Goal: Communication & Community: Answer question/provide support

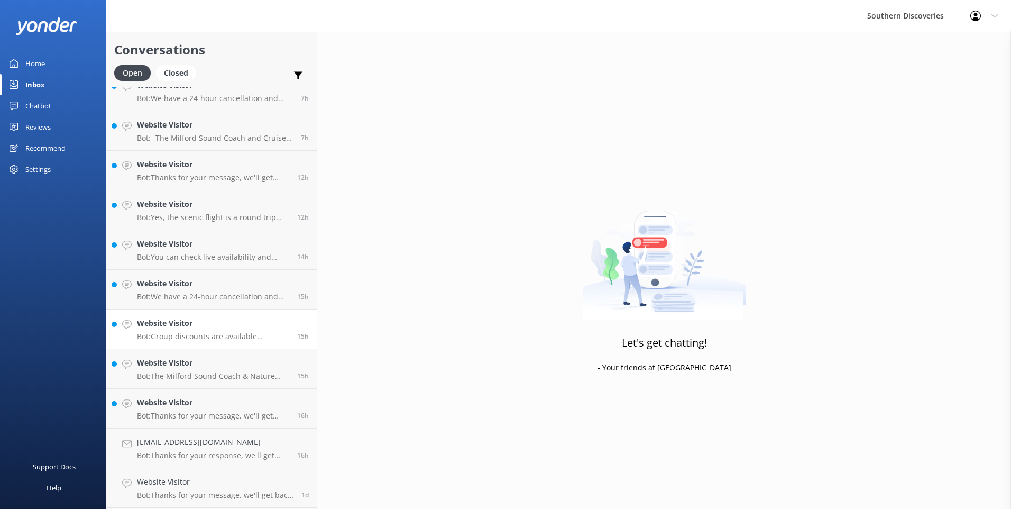
scroll to position [332, 0]
click at [176, 329] on h4 "Website Visitor" at bounding box center [213, 324] width 152 height 12
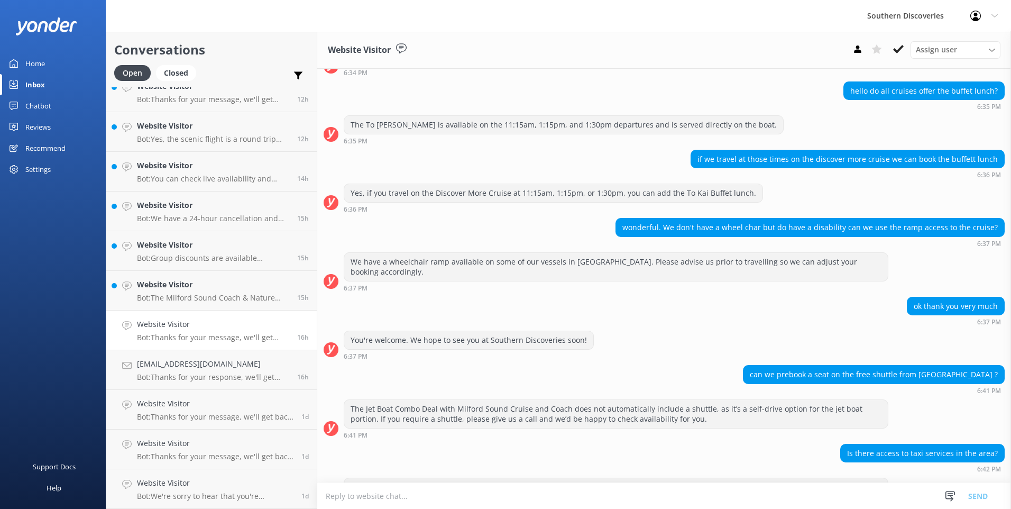
scroll to position [144, 0]
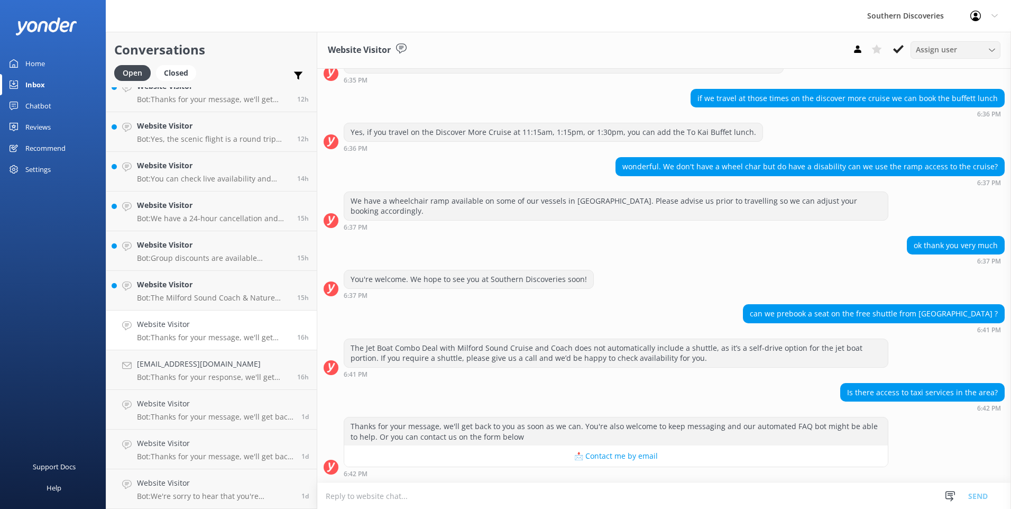
click at [947, 54] on span "Assign user" at bounding box center [936, 50] width 41 height 12
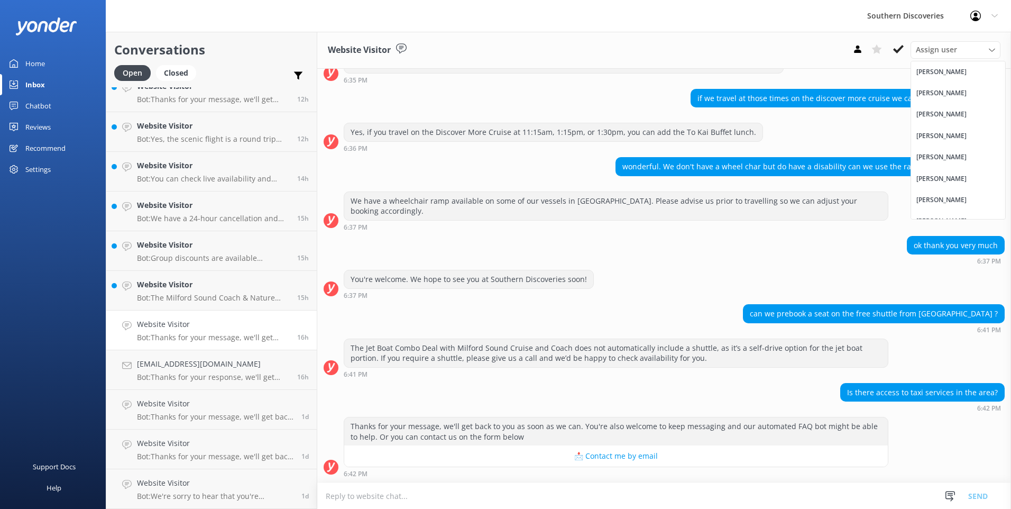
drag, startPoint x: 947, startPoint y: 54, endPoint x: 929, endPoint y: 90, distance: 40.9
click at [929, 90] on div "[PERSON_NAME]" at bounding box center [942, 93] width 50 height 11
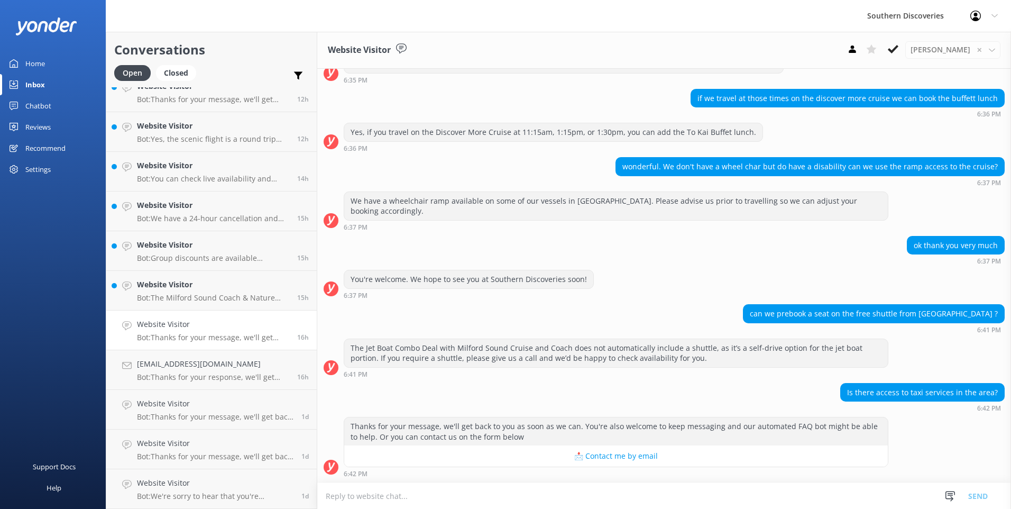
scroll to position [195, 0]
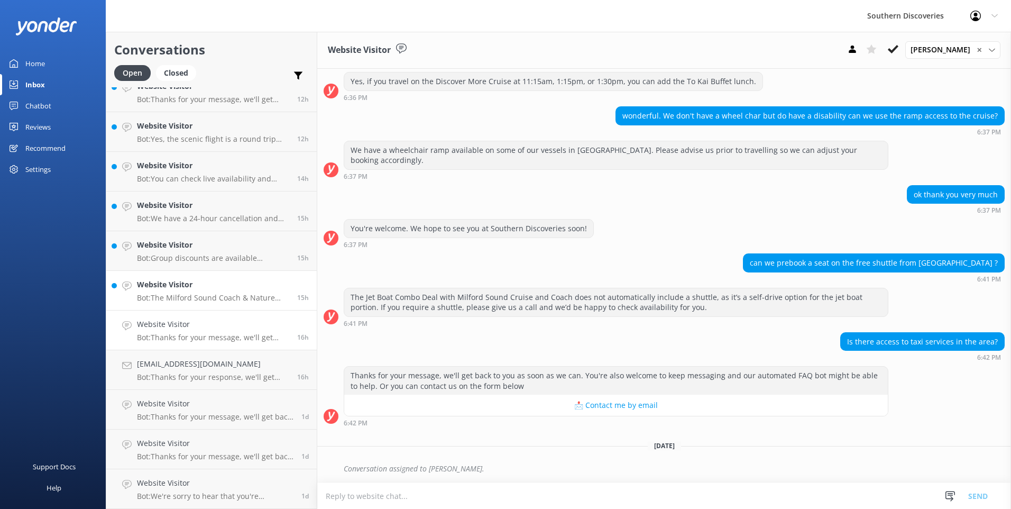
click at [189, 293] on div "Website Visitor Bot: The Milford Sound Coach & Nature Cruise is a day trip last…" at bounding box center [213, 290] width 152 height 23
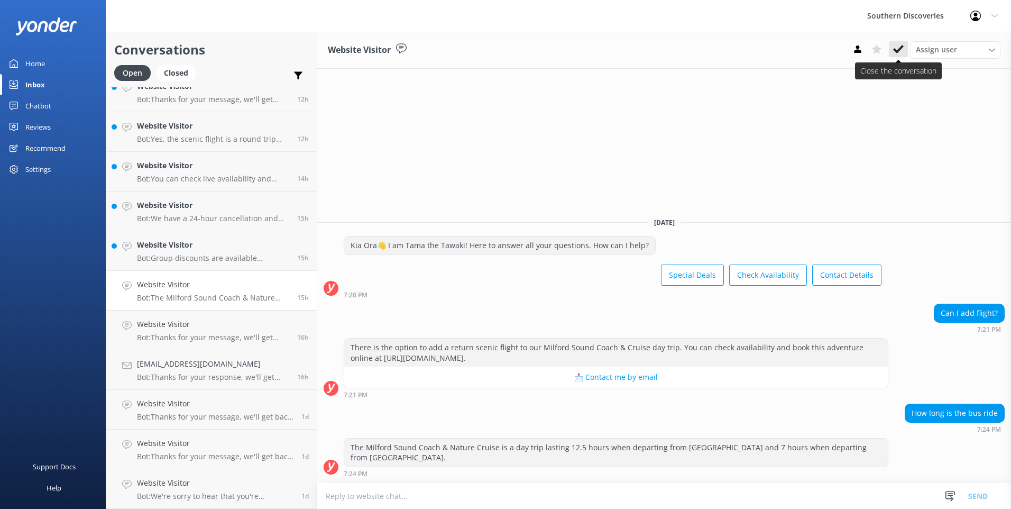
click at [892, 51] on button at bounding box center [898, 49] width 19 height 16
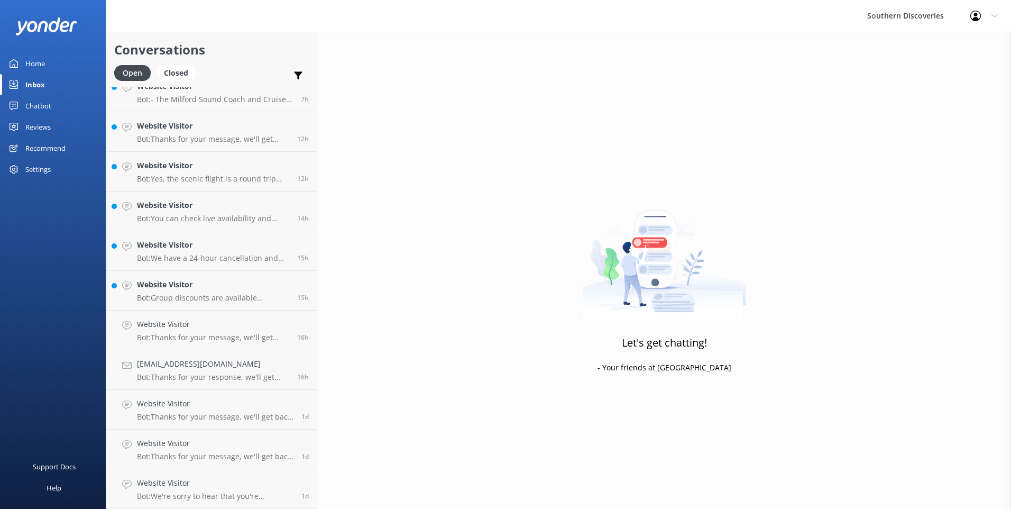
scroll to position [293, 0]
drag, startPoint x: 170, startPoint y: 280, endPoint x: 177, endPoint y: 276, distance: 7.9
click at [170, 279] on h4 "Website Visitor" at bounding box center [213, 285] width 152 height 12
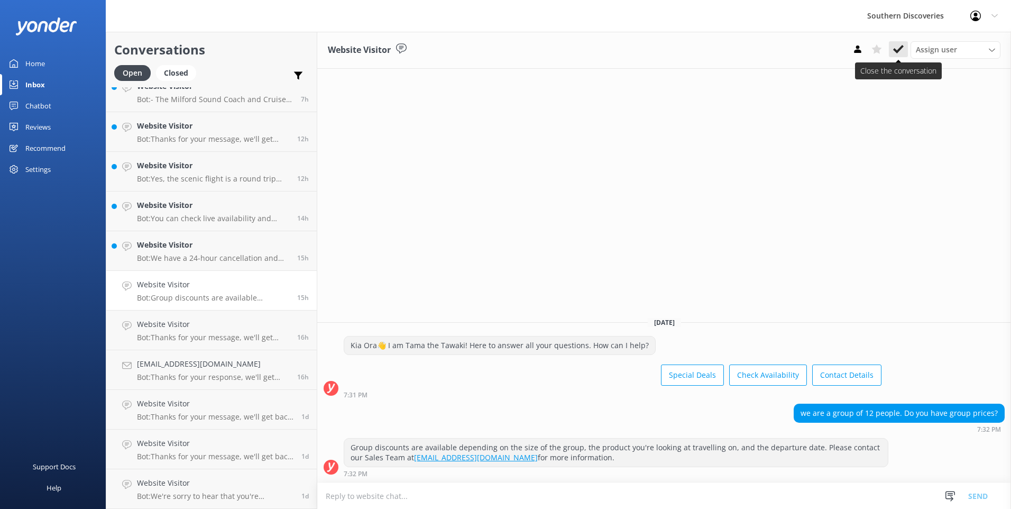
click at [898, 50] on use at bounding box center [898, 49] width 11 height 8
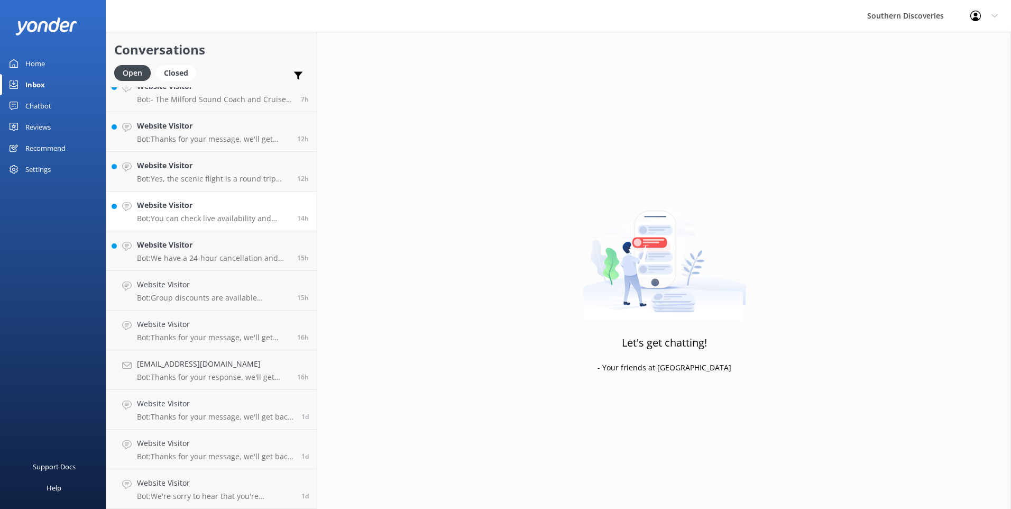
scroll to position [253, 0]
click at [202, 257] on p "Bot: You can check live availability and book your Milford Sound adventure on o…" at bounding box center [213, 258] width 152 height 10
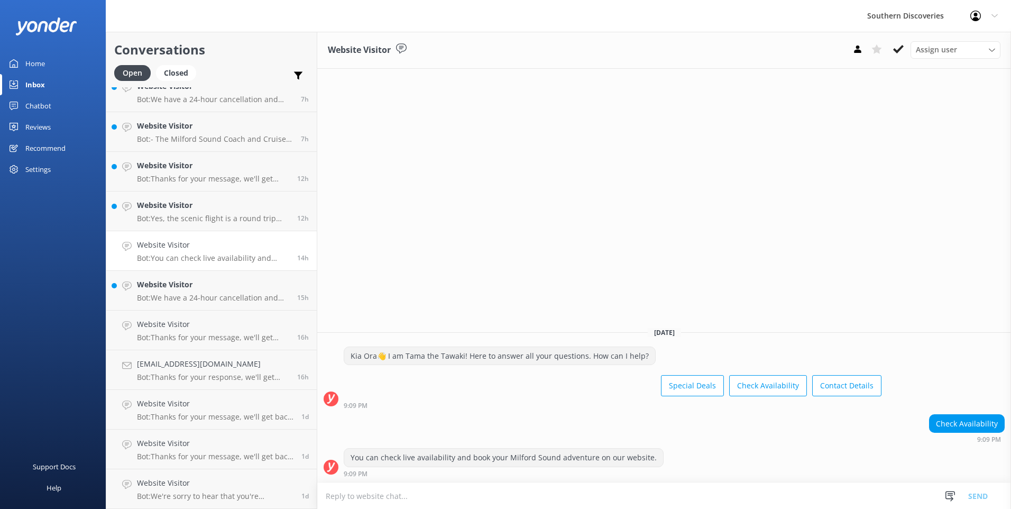
click at [896, 41] on button at bounding box center [898, 49] width 19 height 16
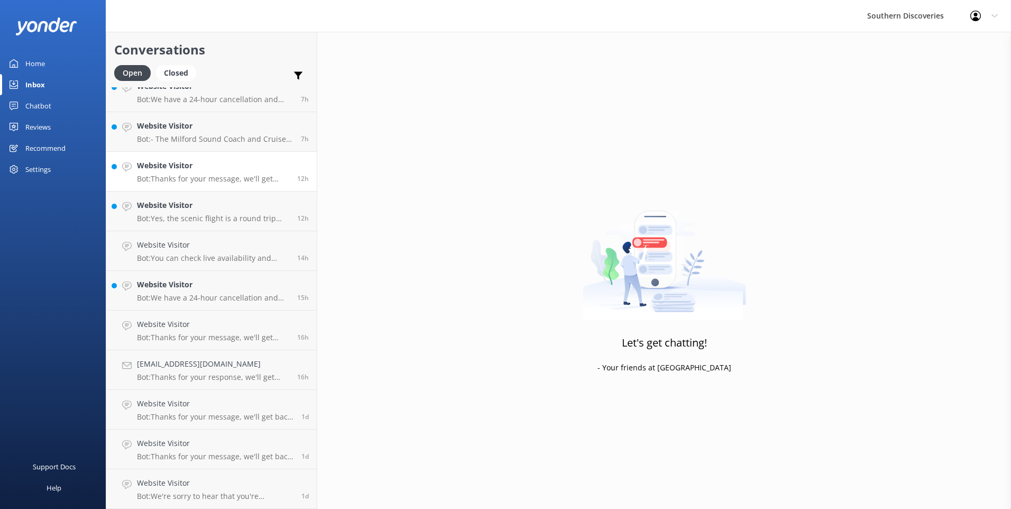
scroll to position [213, 0]
click at [156, 293] on p "Bot: We have a 24-hour cancellation and amendment policy. If you notify us more…" at bounding box center [213, 298] width 152 height 10
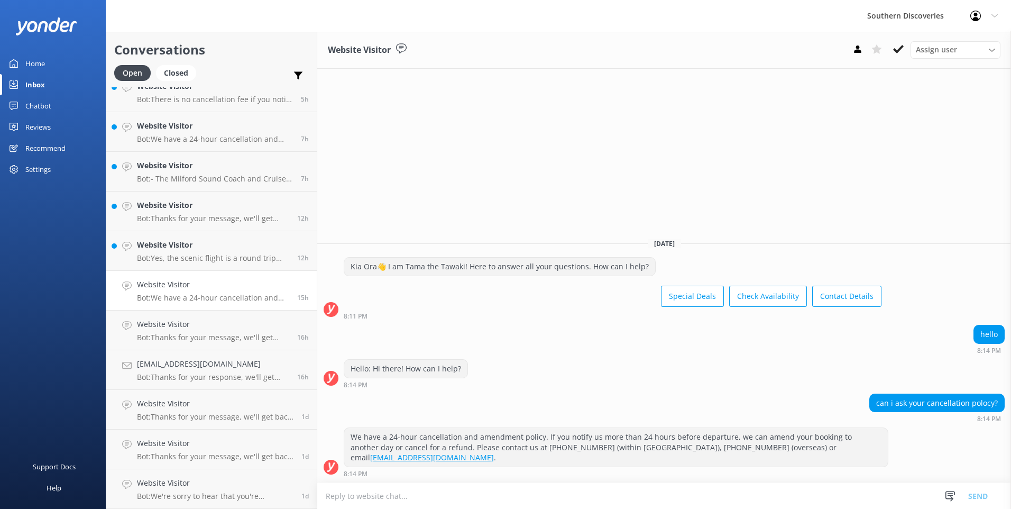
drag, startPoint x: 897, startPoint y: 52, endPoint x: 814, endPoint y: 65, distance: 84.1
click at [897, 52] on use at bounding box center [898, 49] width 11 height 8
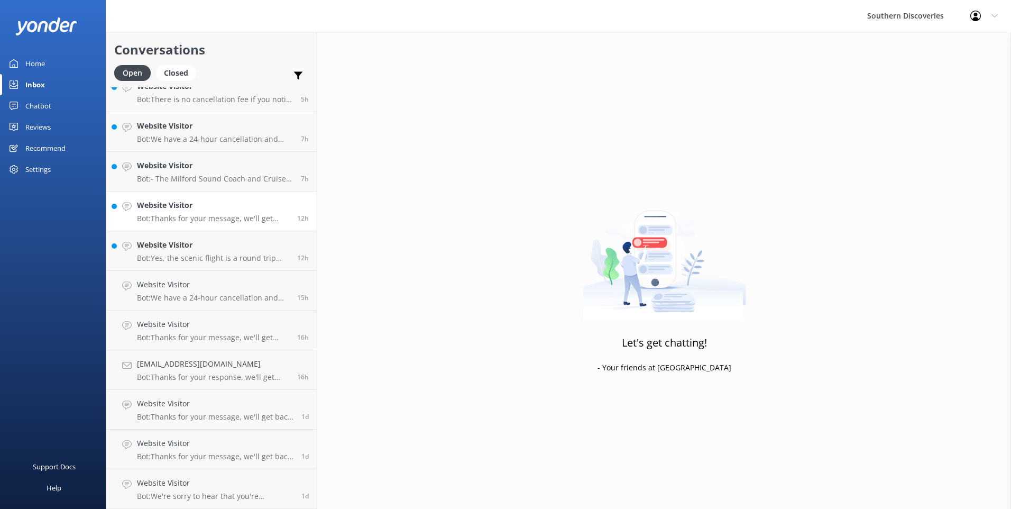
scroll to position [174, 0]
click at [187, 252] on div "Website Visitor Bot: Thanks for your message, we'll get back to you as soon as …" at bounding box center [213, 250] width 152 height 23
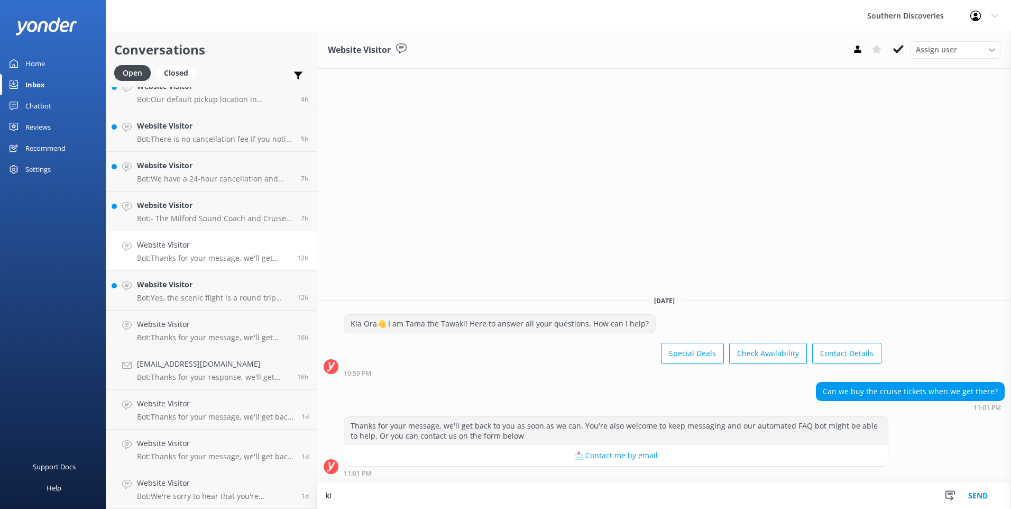
type textarea "k"
type textarea "L"
click at [481, 498] on textarea "[PERSON_NAME], yes, you can purchase cruise" at bounding box center [664, 495] width 694 height 26
click at [683, 496] on textarea "[PERSON_NAME], yes, you can purchase cruise on arrival at [GEOGRAPHIC_DATA], bu…" at bounding box center [664, 495] width 694 height 26
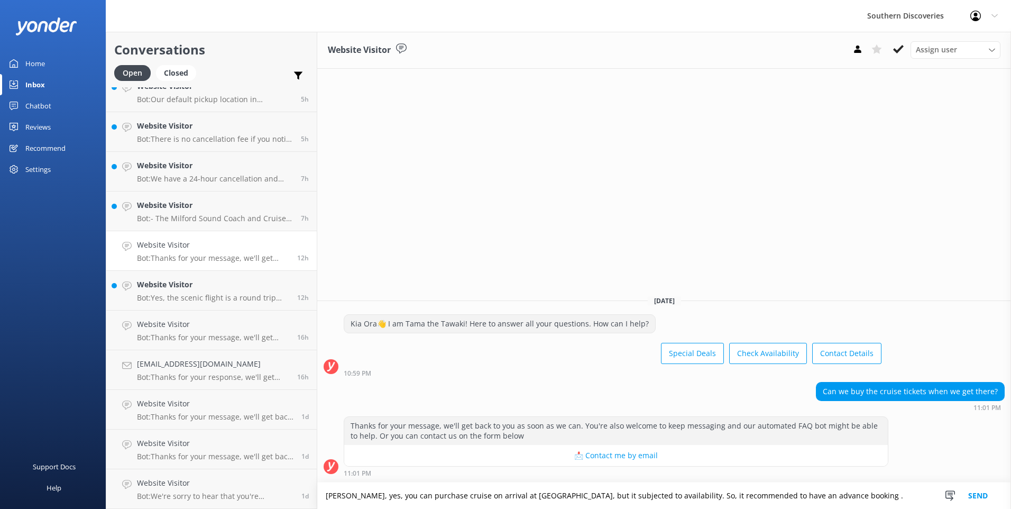
click at [855, 494] on textarea "[PERSON_NAME], yes, you can purchase cruise on arrival at [GEOGRAPHIC_DATA], bu…" at bounding box center [664, 495] width 694 height 26
type textarea "[PERSON_NAME], yes, you can purchase cruise on arrival at [GEOGRAPHIC_DATA], bu…"
click at [995, 489] on button "Send" at bounding box center [979, 495] width 40 height 26
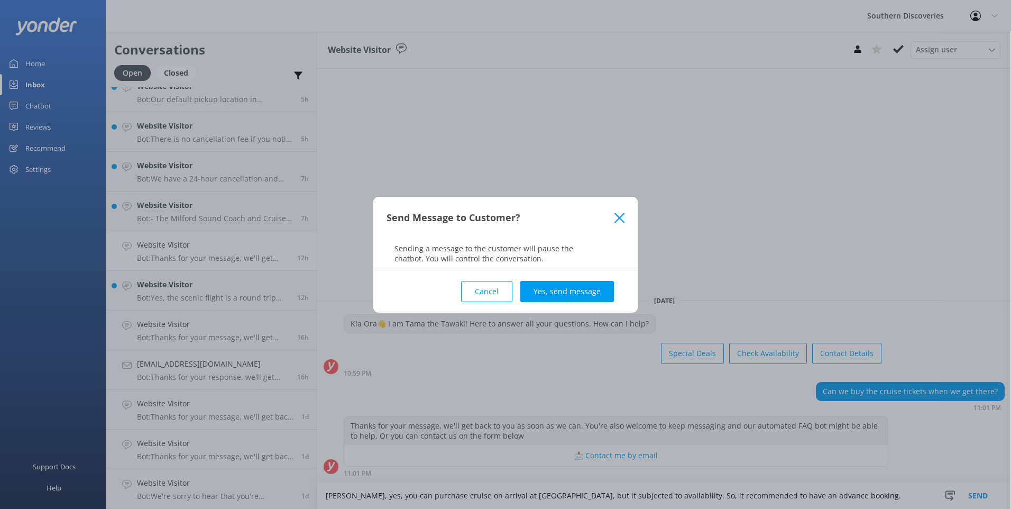
click at [990, 489] on div "Send Message to Customer? Sending a message to the customer will pause the chat…" at bounding box center [505, 254] width 1011 height 509
click at [597, 275] on div "Cancel Yes, send message" at bounding box center [506, 291] width 238 height 42
click at [590, 289] on button "Yes, send message" at bounding box center [568, 291] width 94 height 21
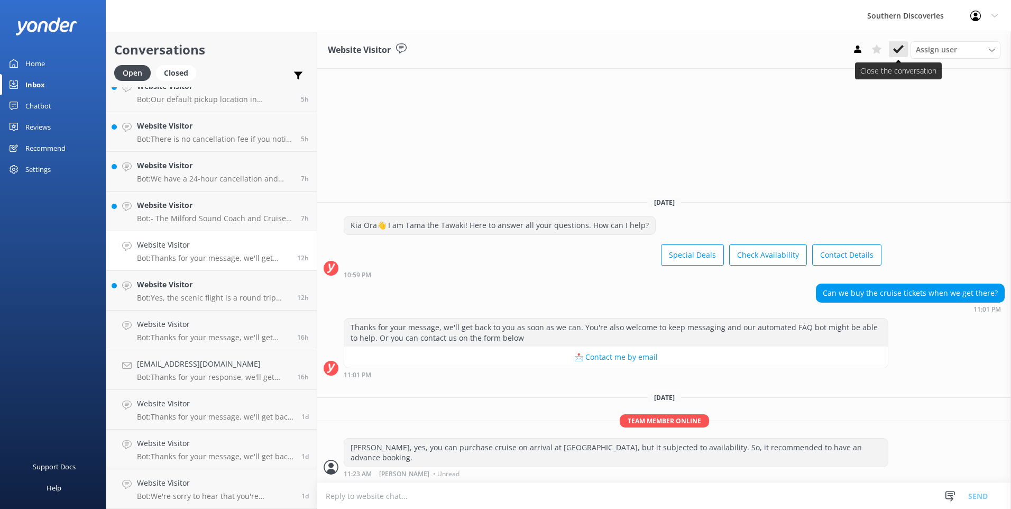
click at [898, 47] on icon at bounding box center [898, 49] width 11 height 11
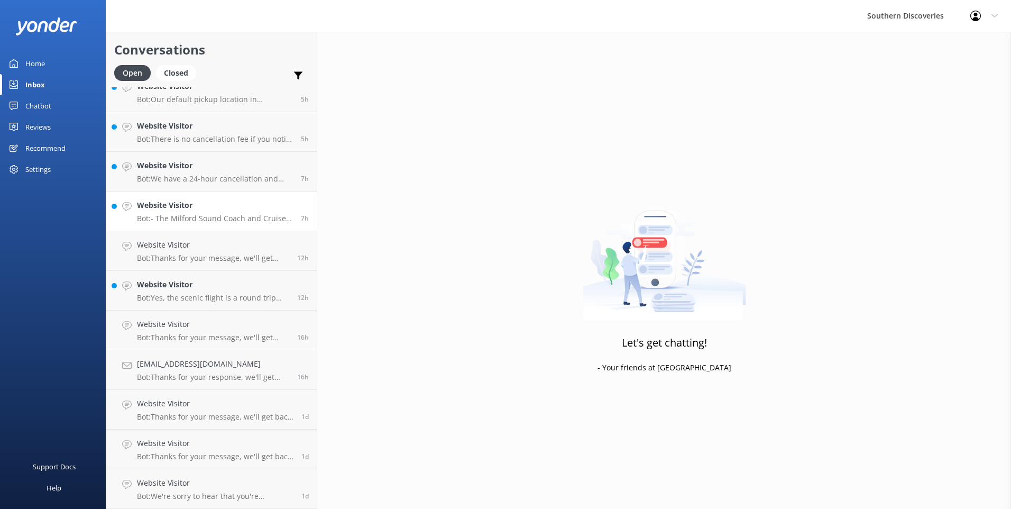
scroll to position [134, 0]
click at [190, 298] on p "Bot: Yes, the scenic flight is a round trip departing from [GEOGRAPHIC_DATA] or…" at bounding box center [213, 298] width 152 height 10
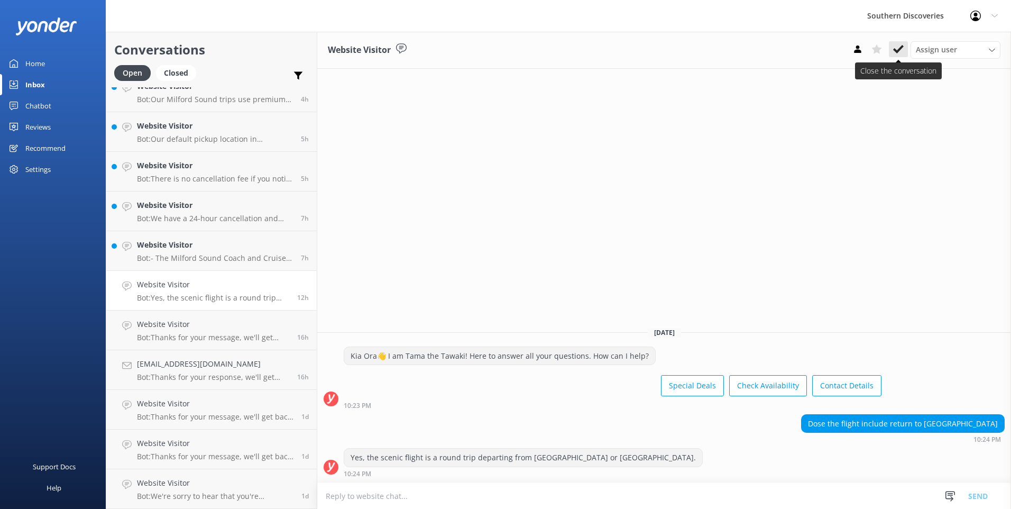
click at [893, 48] on button at bounding box center [898, 49] width 19 height 16
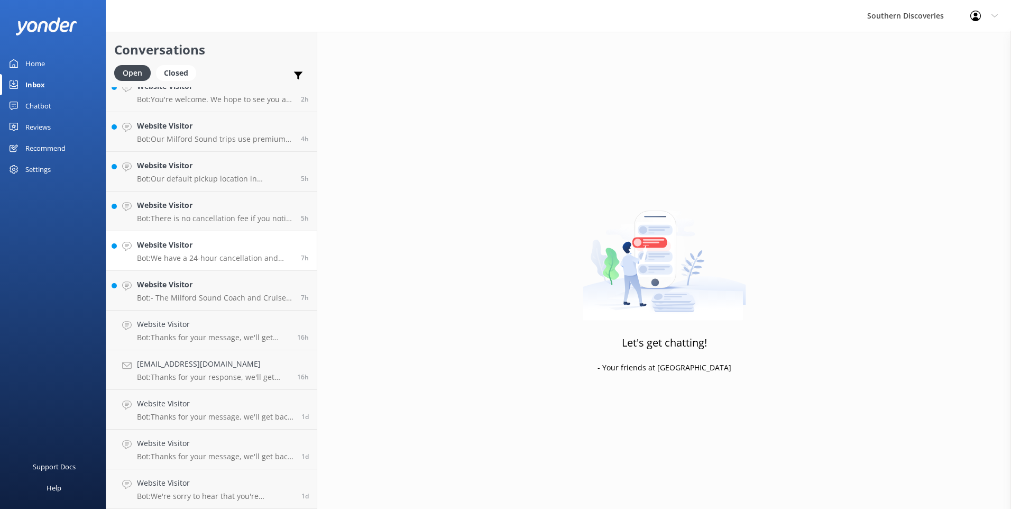
scroll to position [94, 0]
click at [127, 253] on link "Website Visitor Bot: We have a 24-hour cancellation and amendment policy. If yo…" at bounding box center [211, 251] width 211 height 40
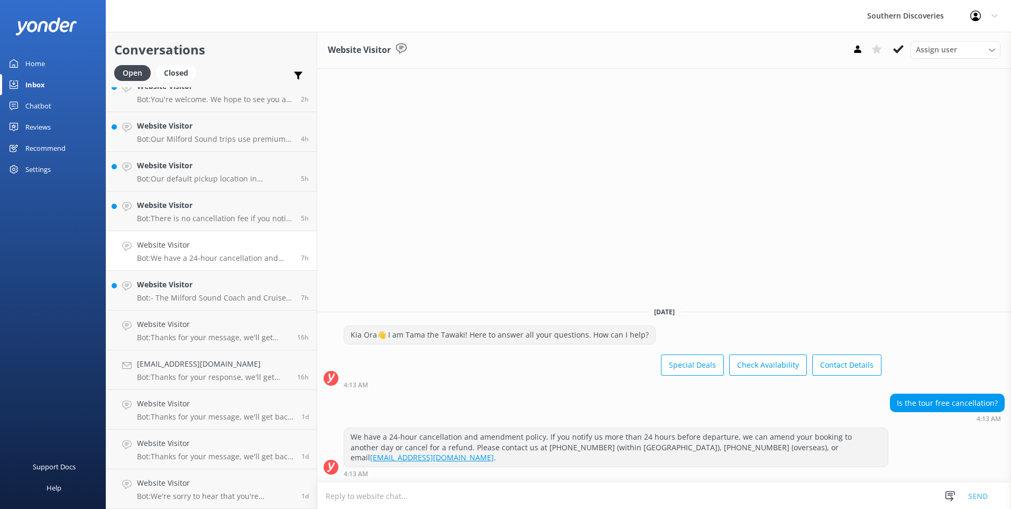
click at [897, 48] on icon at bounding box center [898, 49] width 11 height 11
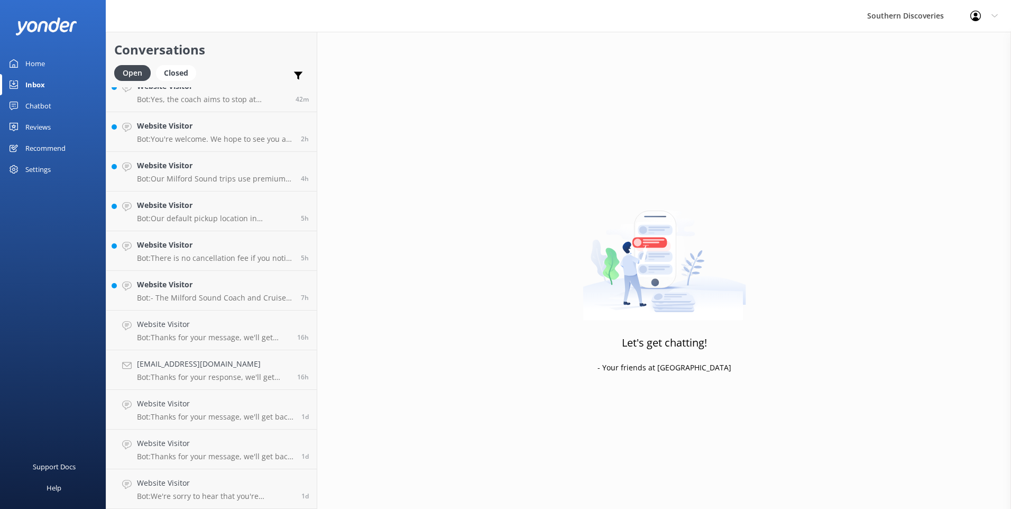
scroll to position [54, 0]
drag, startPoint x: 175, startPoint y: 293, endPoint x: 210, endPoint y: 287, distance: 35.4
click at [168, 297] on p "Bot: - The Milford Sound Coach and Cruise is the 'Milford Sound Nature Cruise' …" at bounding box center [215, 298] width 156 height 10
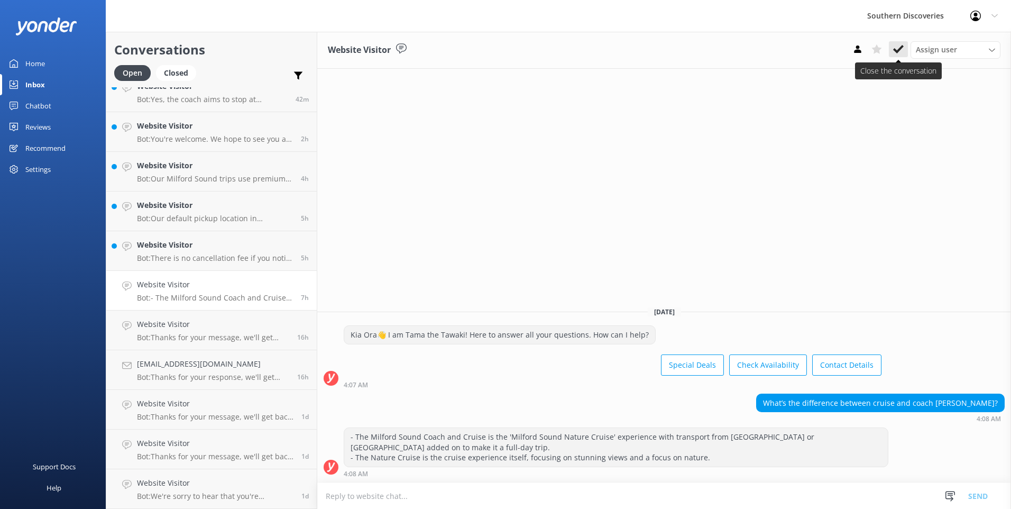
click at [897, 44] on icon at bounding box center [898, 49] width 11 height 11
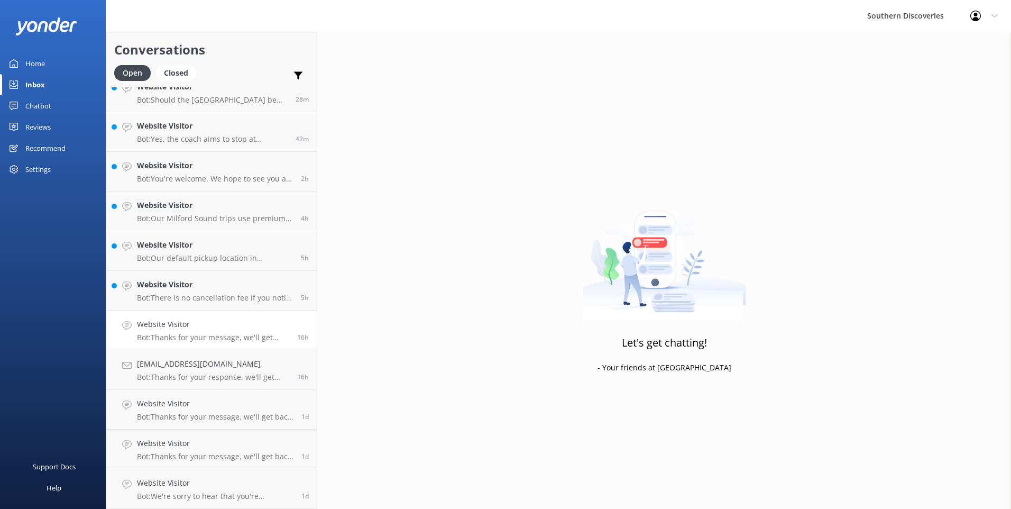
scroll to position [15, 0]
click at [156, 293] on div "Website Visitor Bot: There is no cancellation fee if you notify us more than 24…" at bounding box center [215, 290] width 156 height 23
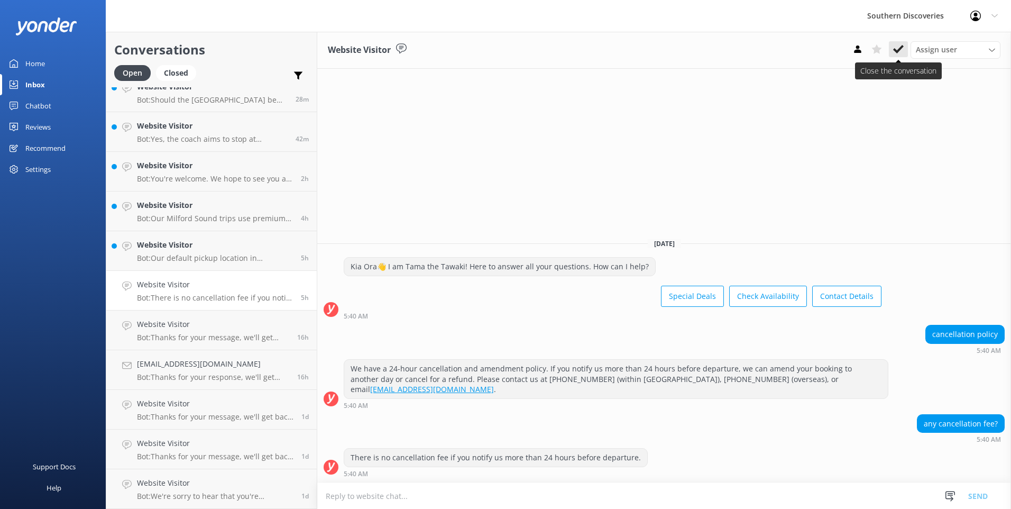
click at [900, 52] on icon at bounding box center [898, 49] width 11 height 11
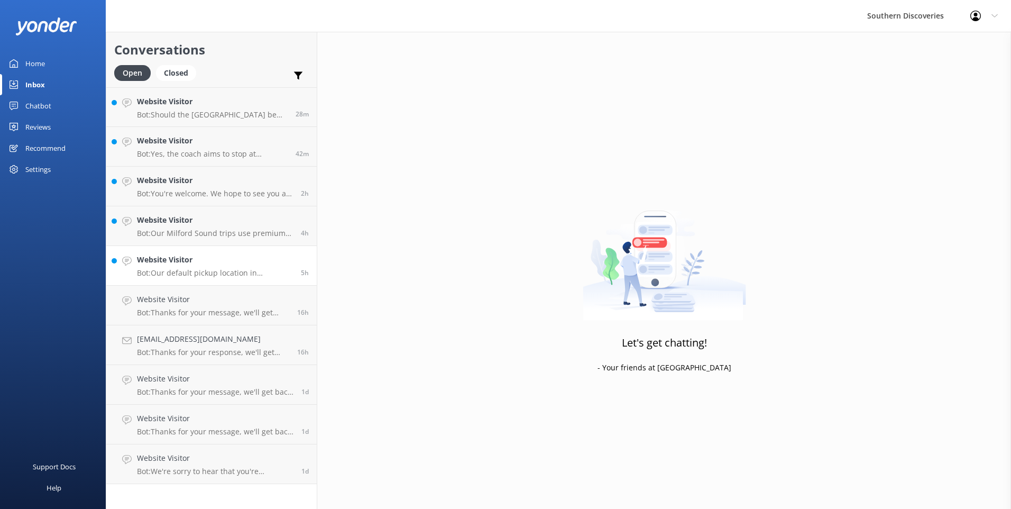
click at [206, 264] on h4 "Website Visitor" at bounding box center [215, 260] width 156 height 12
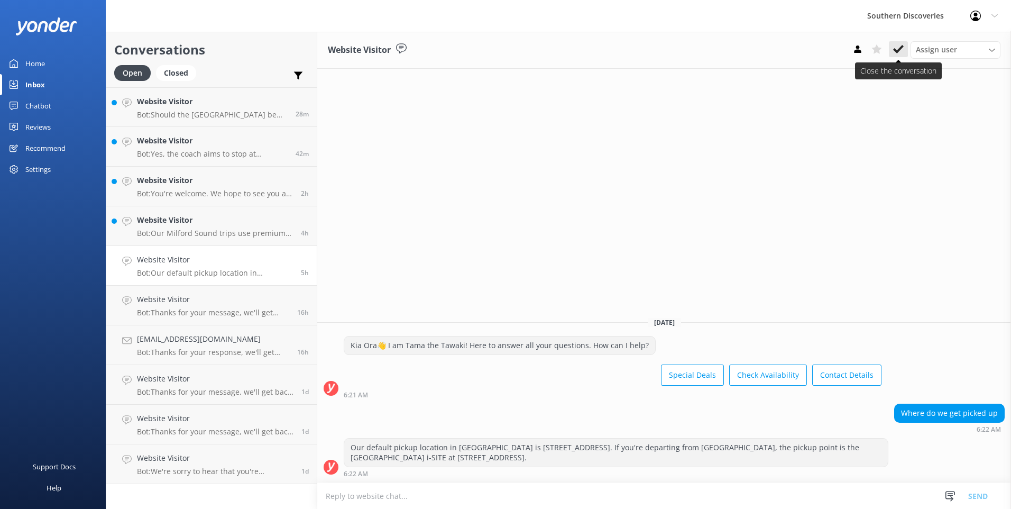
click at [900, 48] on use at bounding box center [898, 49] width 11 height 8
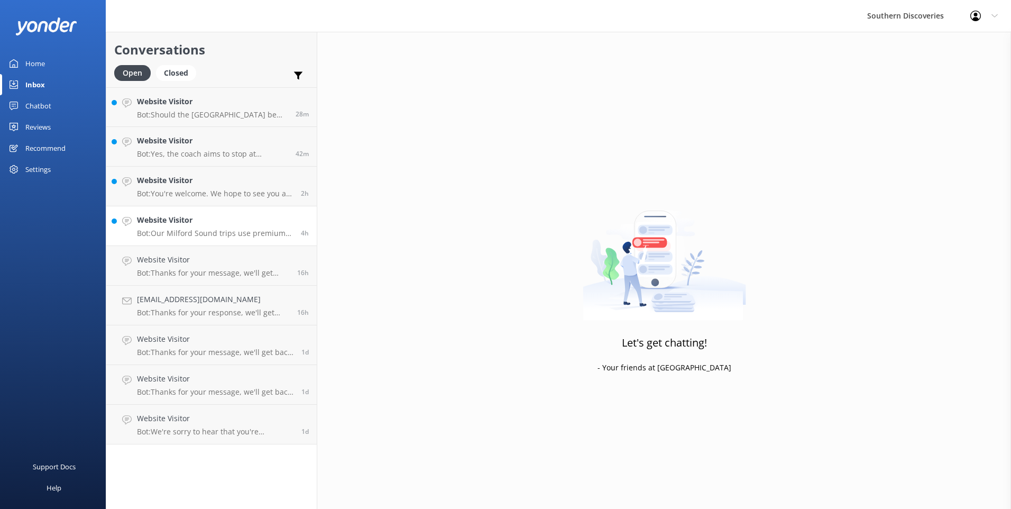
drag, startPoint x: 216, startPoint y: 240, endPoint x: 225, endPoint y: 240, distance: 9.5
click at [216, 240] on link "Website Visitor Bot: Our Milford Sound trips use premium glass-roof coaches, al…" at bounding box center [211, 226] width 211 height 40
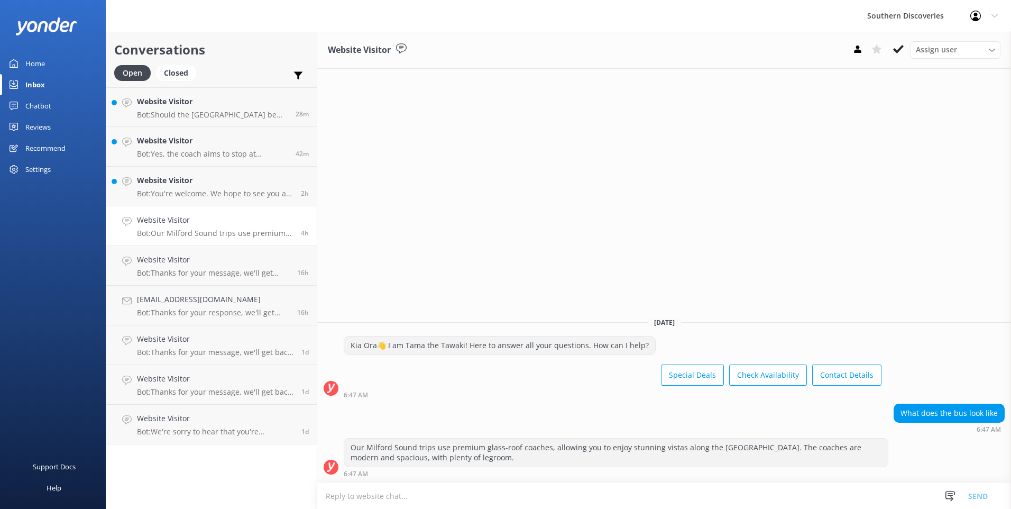
drag, startPoint x: 900, startPoint y: 48, endPoint x: 864, endPoint y: 59, distance: 37.1
click at [899, 48] on icon at bounding box center [898, 49] width 11 height 11
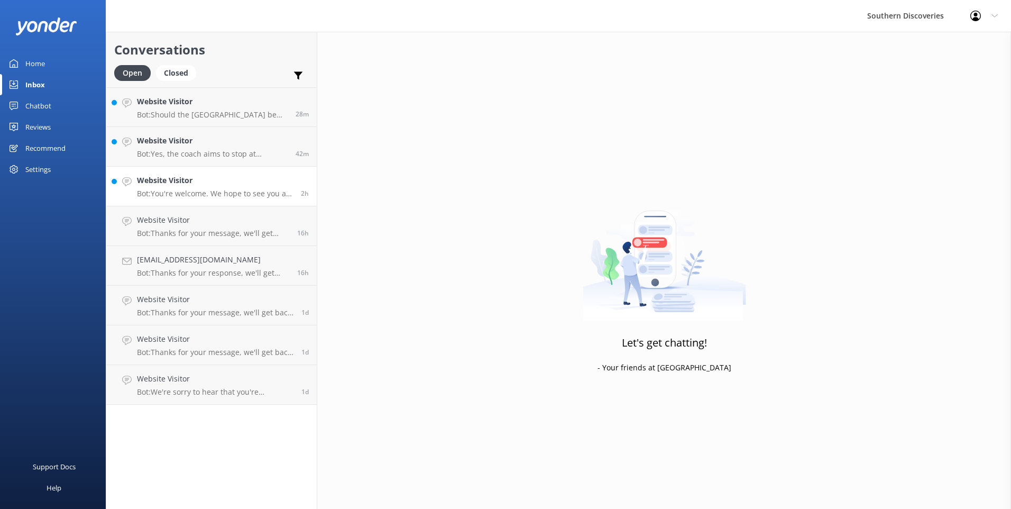
click at [222, 183] on h4 "Website Visitor" at bounding box center [215, 181] width 156 height 12
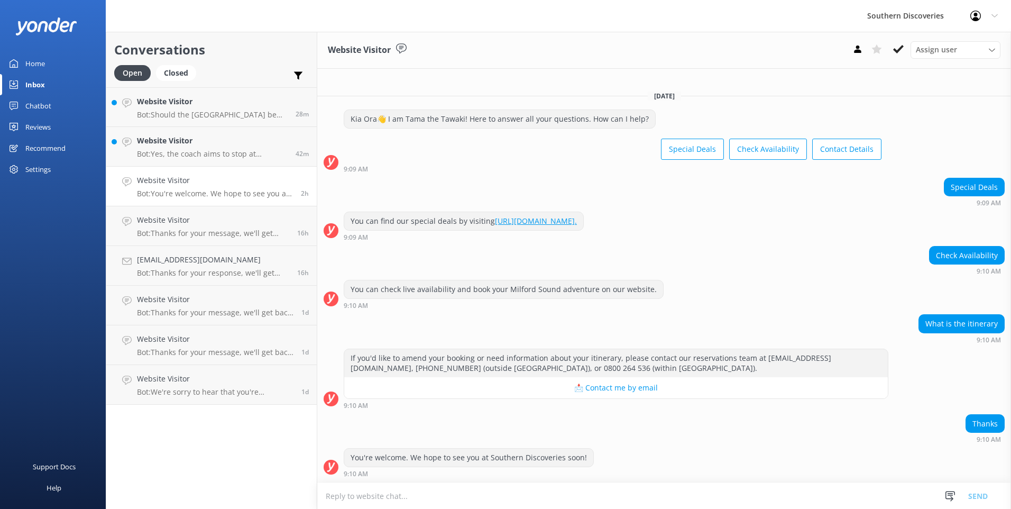
drag, startPoint x: 900, startPoint y: 50, endPoint x: 789, endPoint y: 67, distance: 112.9
click at [898, 50] on use at bounding box center [898, 49] width 11 height 8
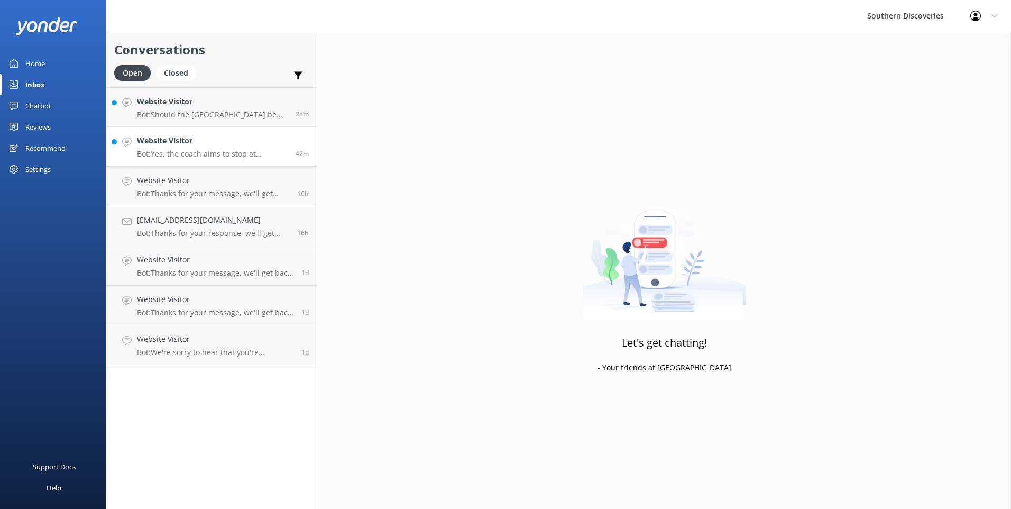
drag, startPoint x: 197, startPoint y: 140, endPoint x: 232, endPoint y: 130, distance: 36.2
click at [198, 139] on h4 "Website Visitor" at bounding box center [212, 141] width 151 height 12
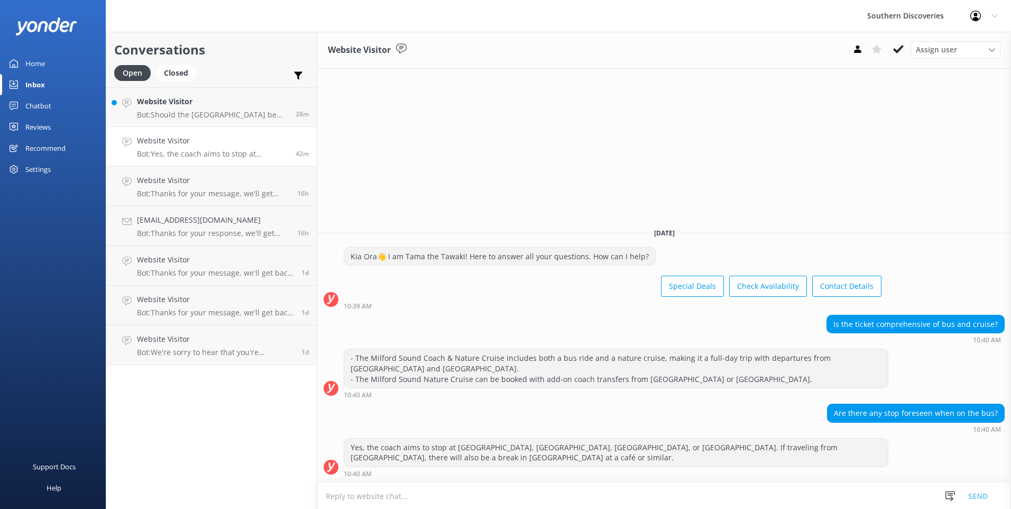
drag, startPoint x: 895, startPoint y: 47, endPoint x: 609, endPoint y: 67, distance: 286.9
click at [894, 47] on icon at bounding box center [898, 49] width 11 height 11
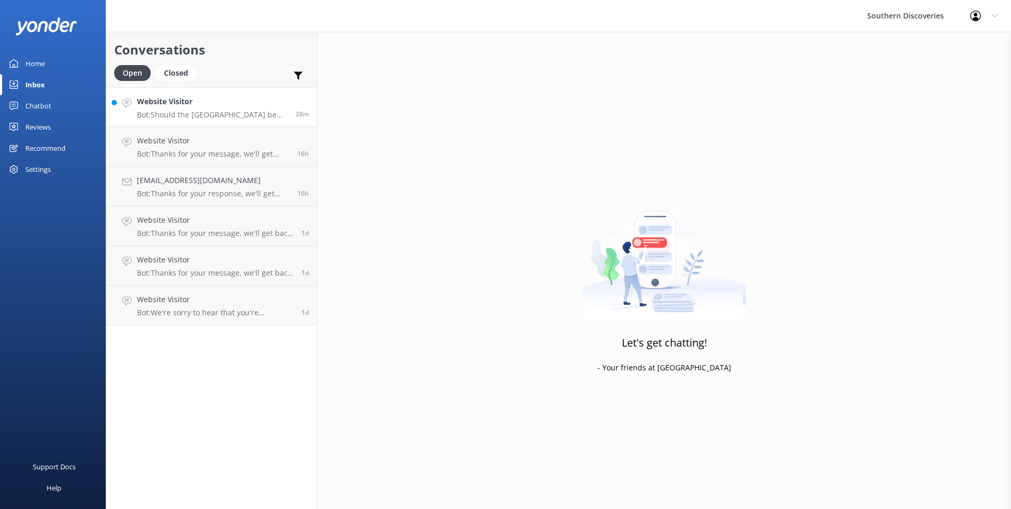
click at [224, 119] on p "Bot: Should the [GEOGRAPHIC_DATA] be closed on your day of travel and this has …" at bounding box center [212, 115] width 151 height 10
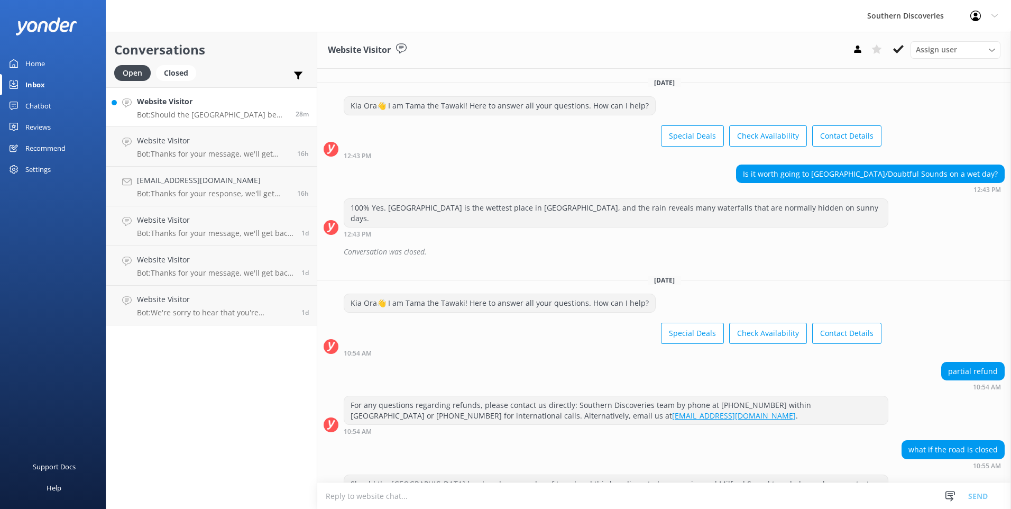
scroll to position [26, 0]
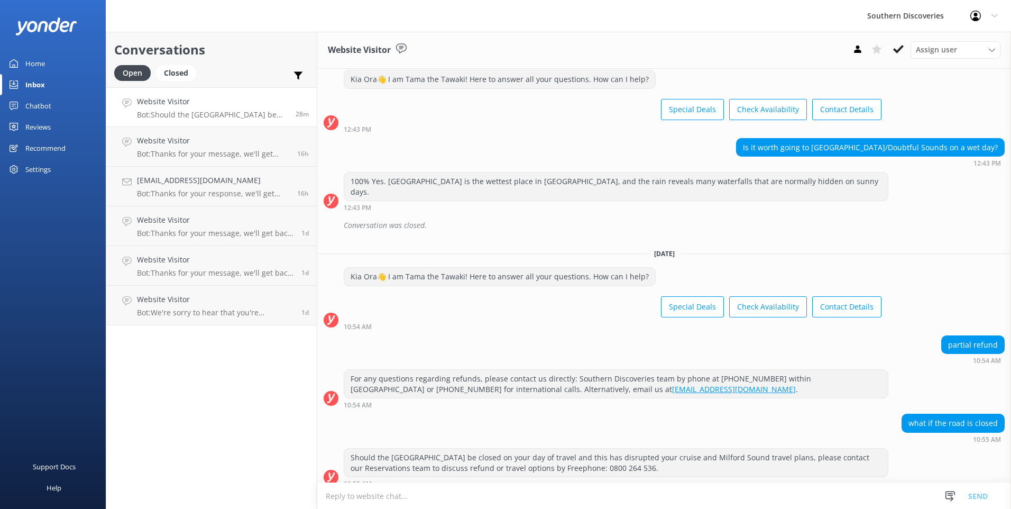
click at [903, 49] on icon at bounding box center [898, 49] width 11 height 11
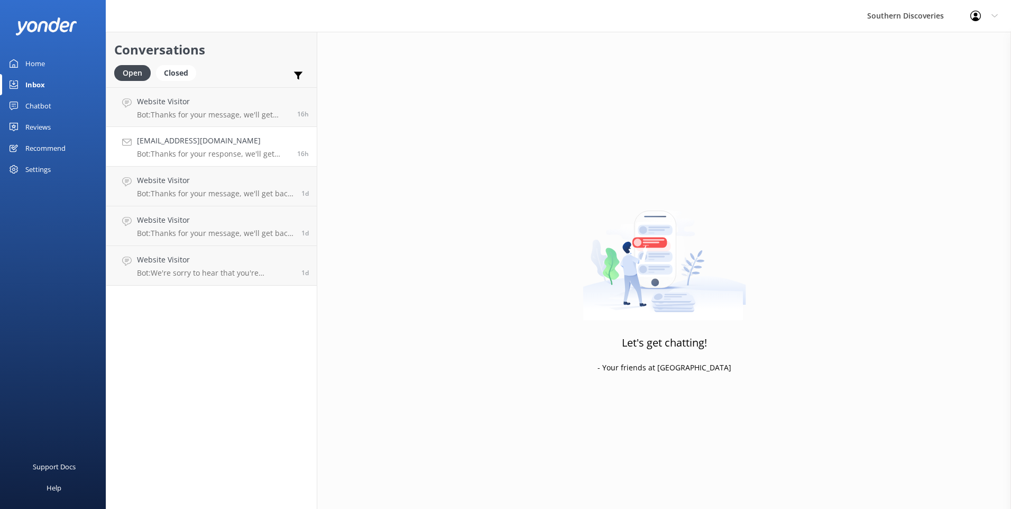
drag, startPoint x: 220, startPoint y: 136, endPoint x: 207, endPoint y: 152, distance: 20.7
click at [219, 136] on h4 "[EMAIL_ADDRESS][DOMAIN_NAME]" at bounding box center [213, 141] width 152 height 12
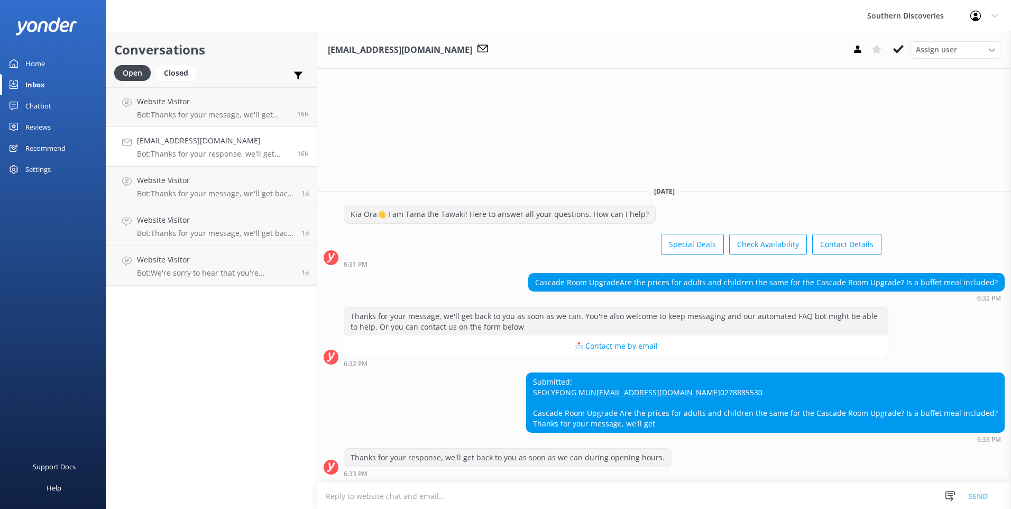
click at [394, 490] on textarea at bounding box center [664, 496] width 694 height 26
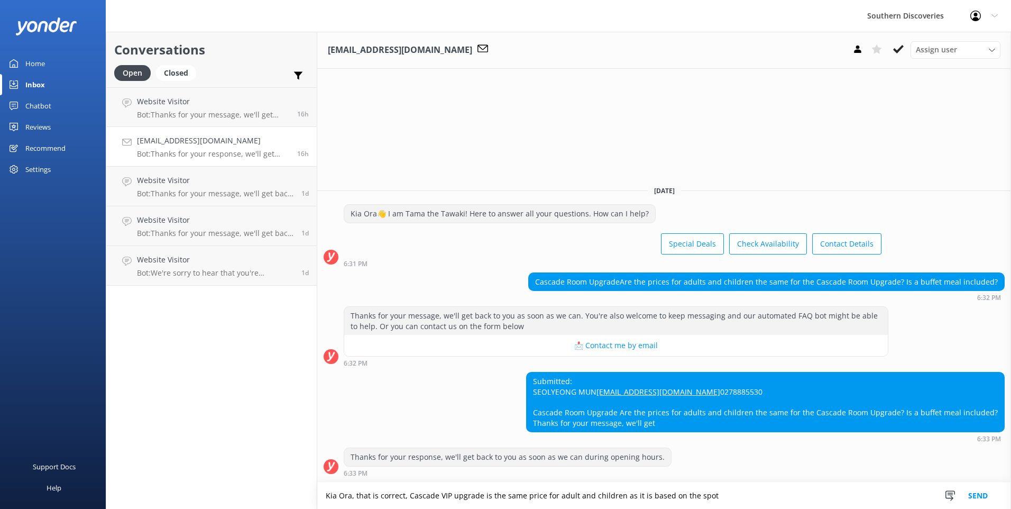
drag, startPoint x: 705, startPoint y: 490, endPoint x: 717, endPoint y: 493, distance: 12.3
click at [707, 490] on textarea "Kia Ora, that is correct, Cascade VIP upgrade is the same price for adult and c…" at bounding box center [664, 495] width 694 height 26
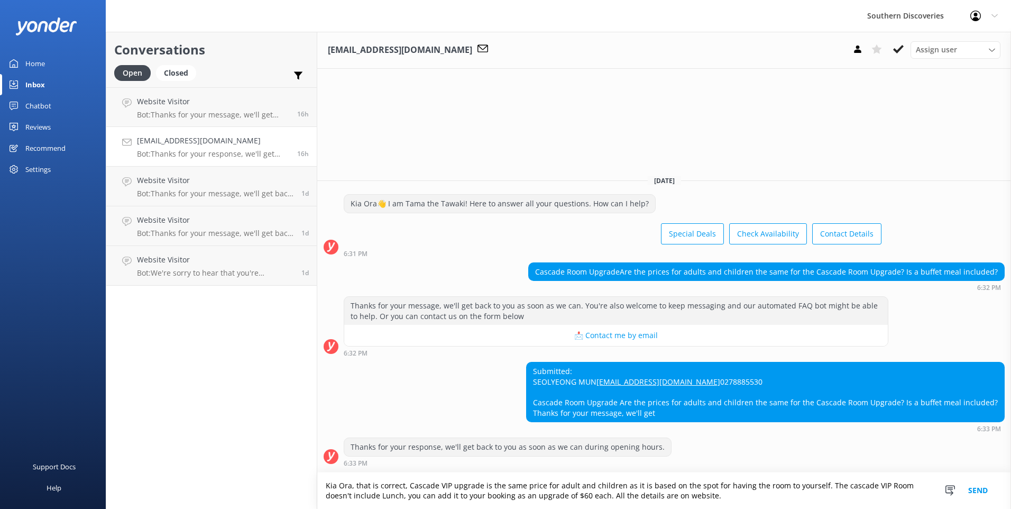
click at [970, 490] on button "Send" at bounding box center [979, 490] width 40 height 37
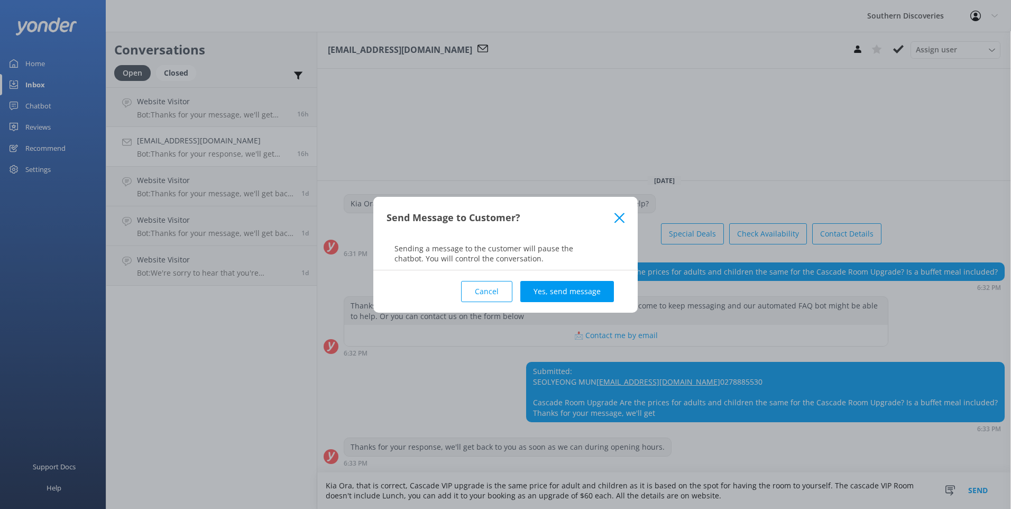
click at [614, 214] on div "Send Message to Customer?" at bounding box center [505, 218] width 265 height 42
click at [505, 289] on button "Cancel" at bounding box center [486, 291] width 51 height 21
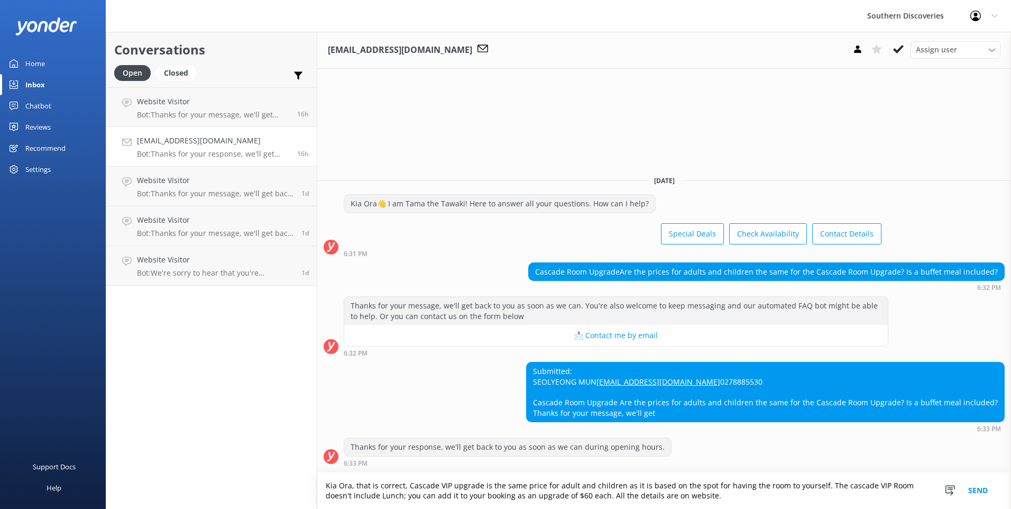
type textarea "Kia Ora, that is correct, Cascade VIP upgrade is the same price for adult and c…"
click at [966, 489] on button "Send" at bounding box center [979, 490] width 40 height 37
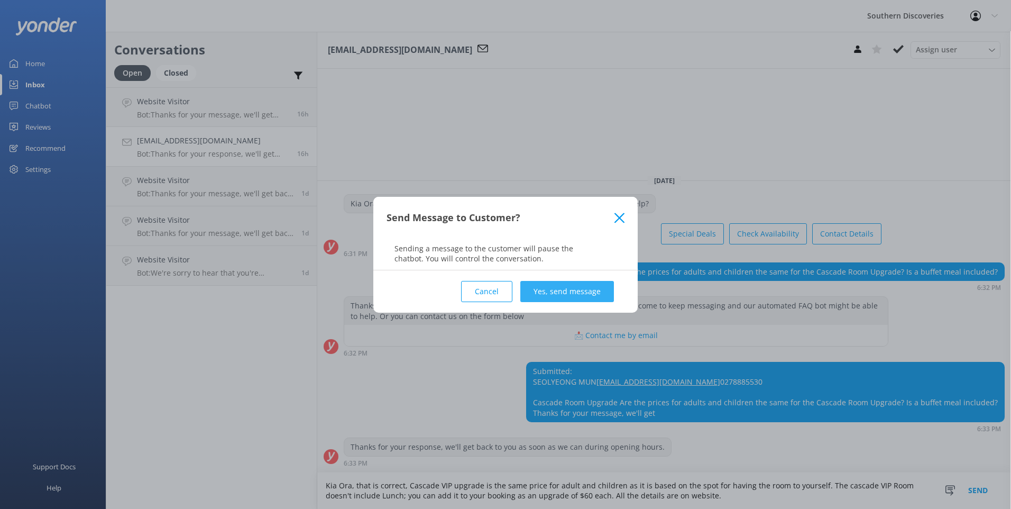
click at [592, 291] on button "Yes, send message" at bounding box center [568, 291] width 94 height 21
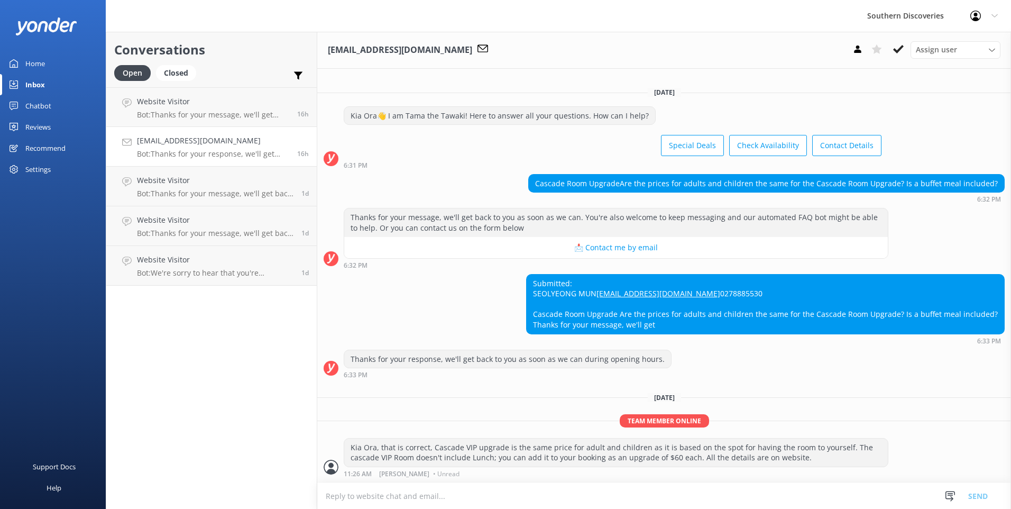
scroll to position [11, 0]
click at [898, 53] on use at bounding box center [898, 49] width 11 height 8
